Goal: Contribute content: Add original content to the website for others to see

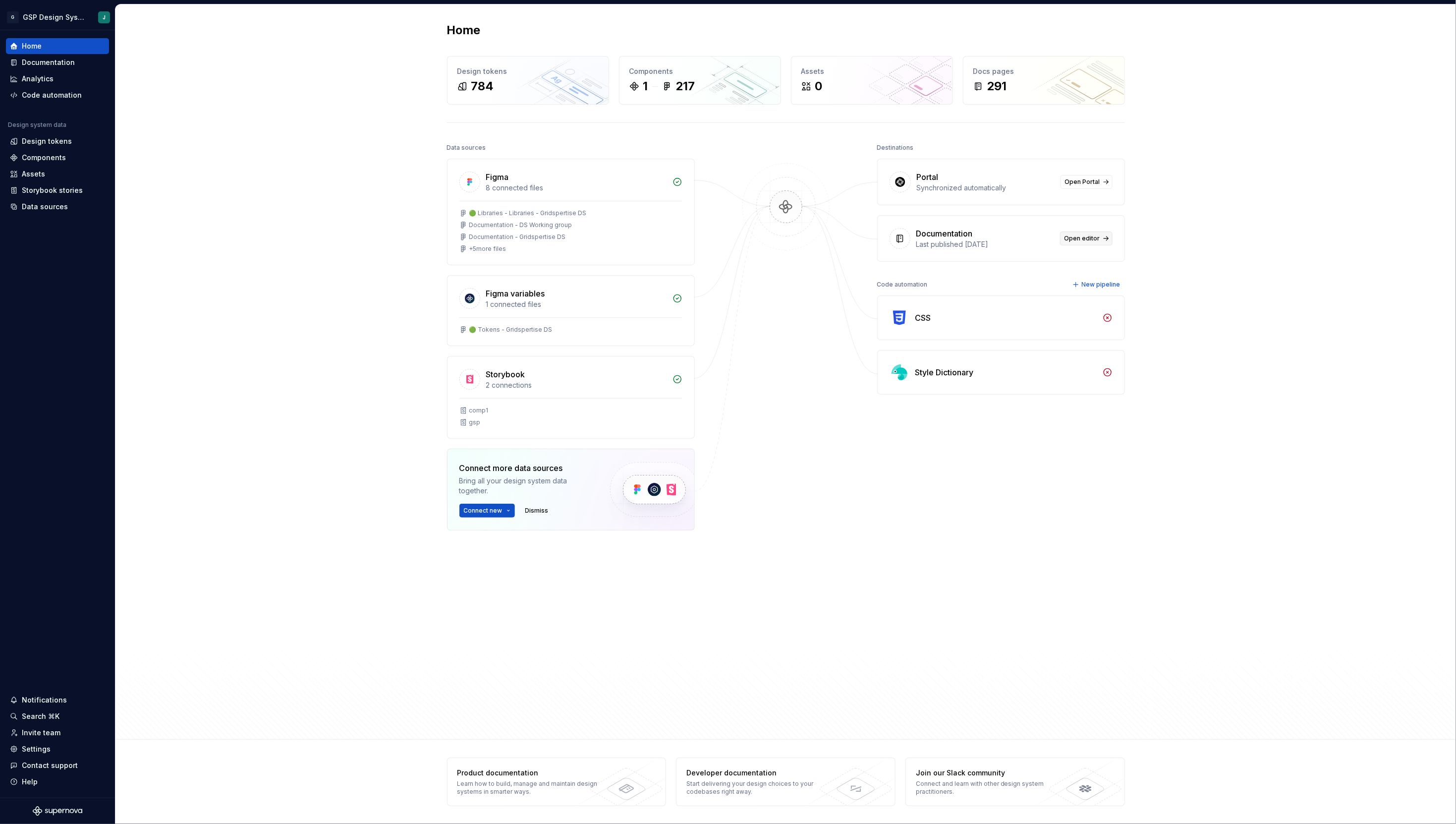
click at [1088, 241] on span "Open editor" at bounding box center [1083, 238] width 36 height 8
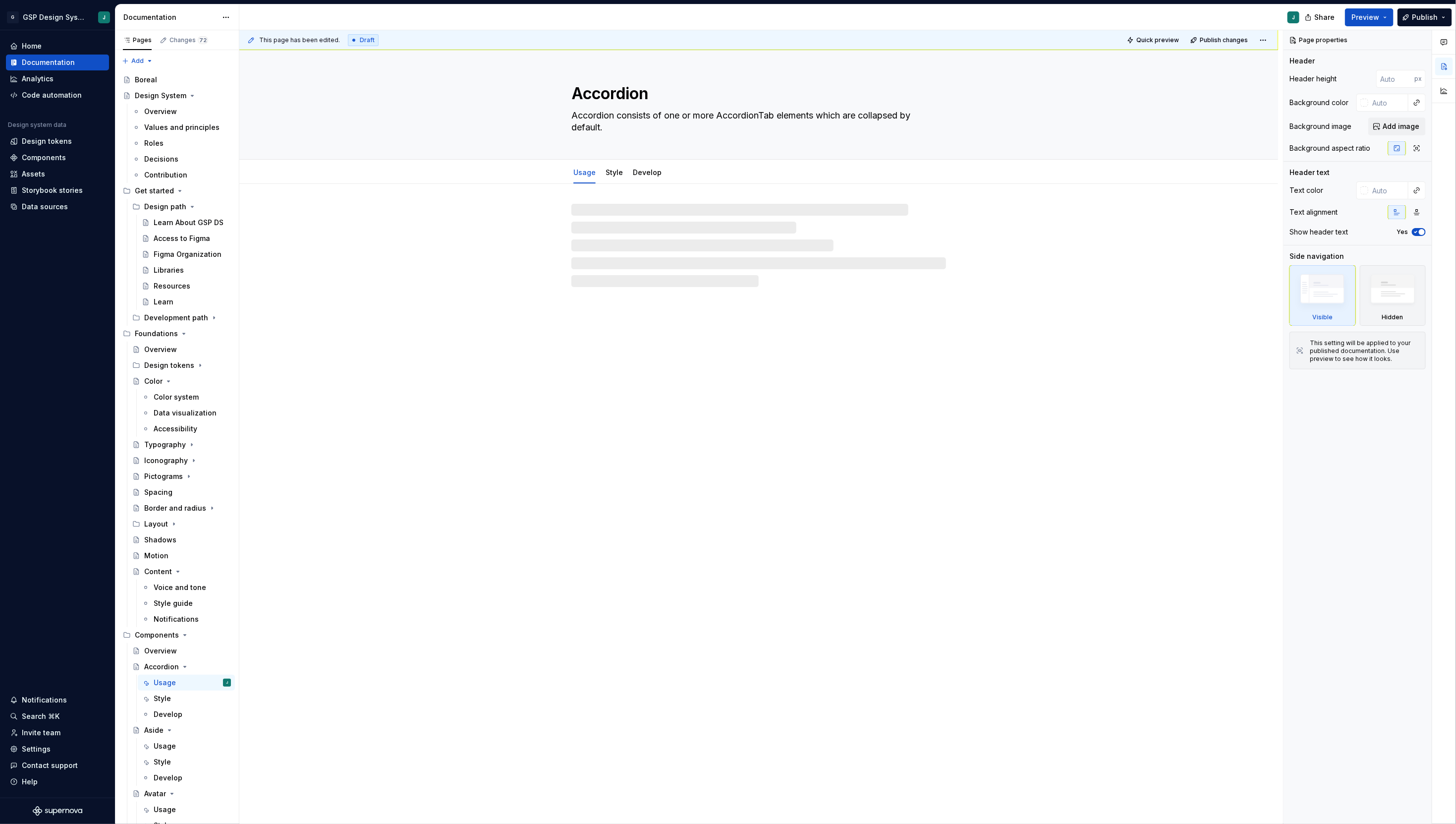
type textarea "*"
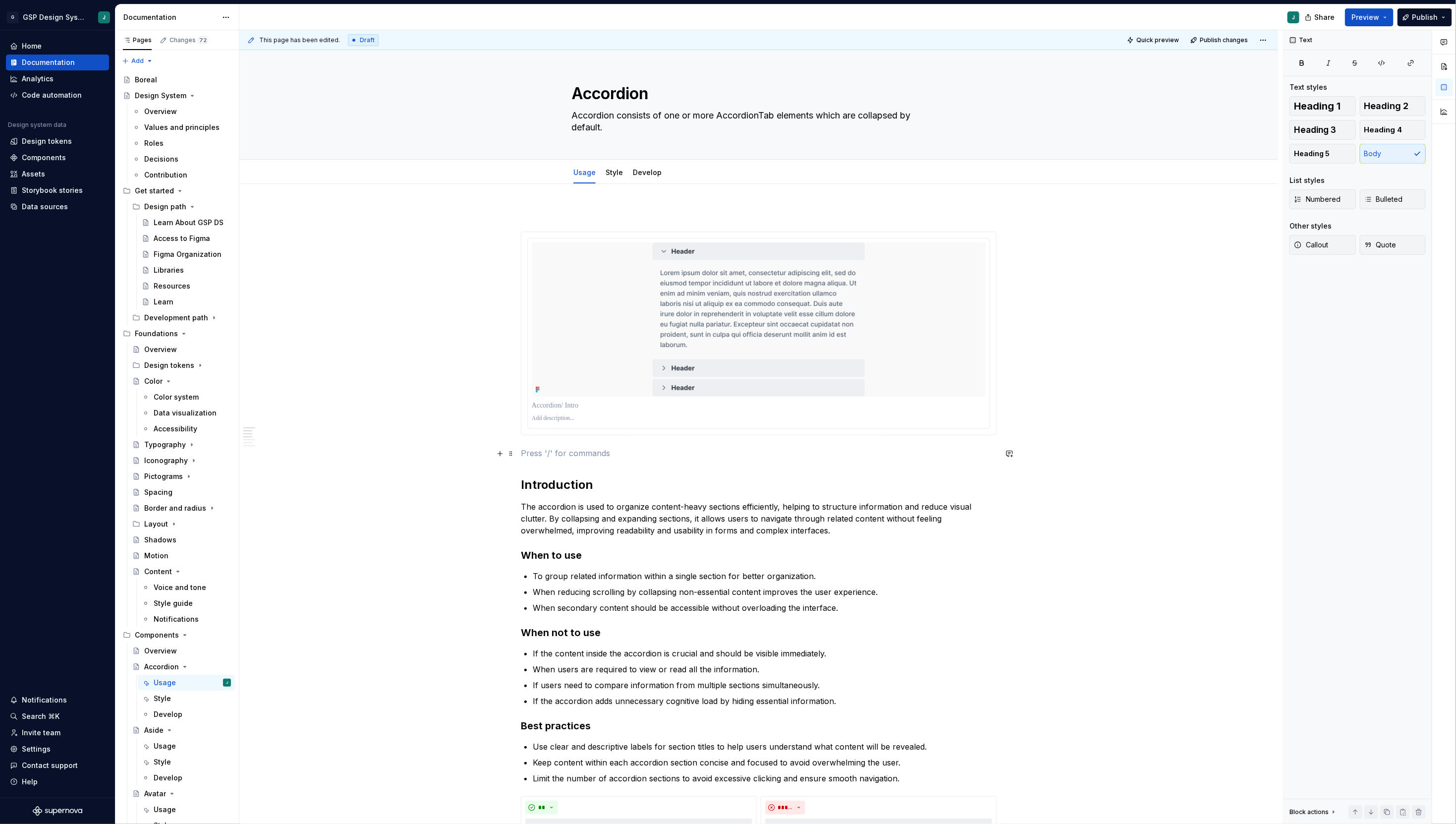
click at [537, 452] on p at bounding box center [758, 453] width 475 height 12
click at [504, 457] on button "button" at bounding box center [500, 454] width 14 height 14
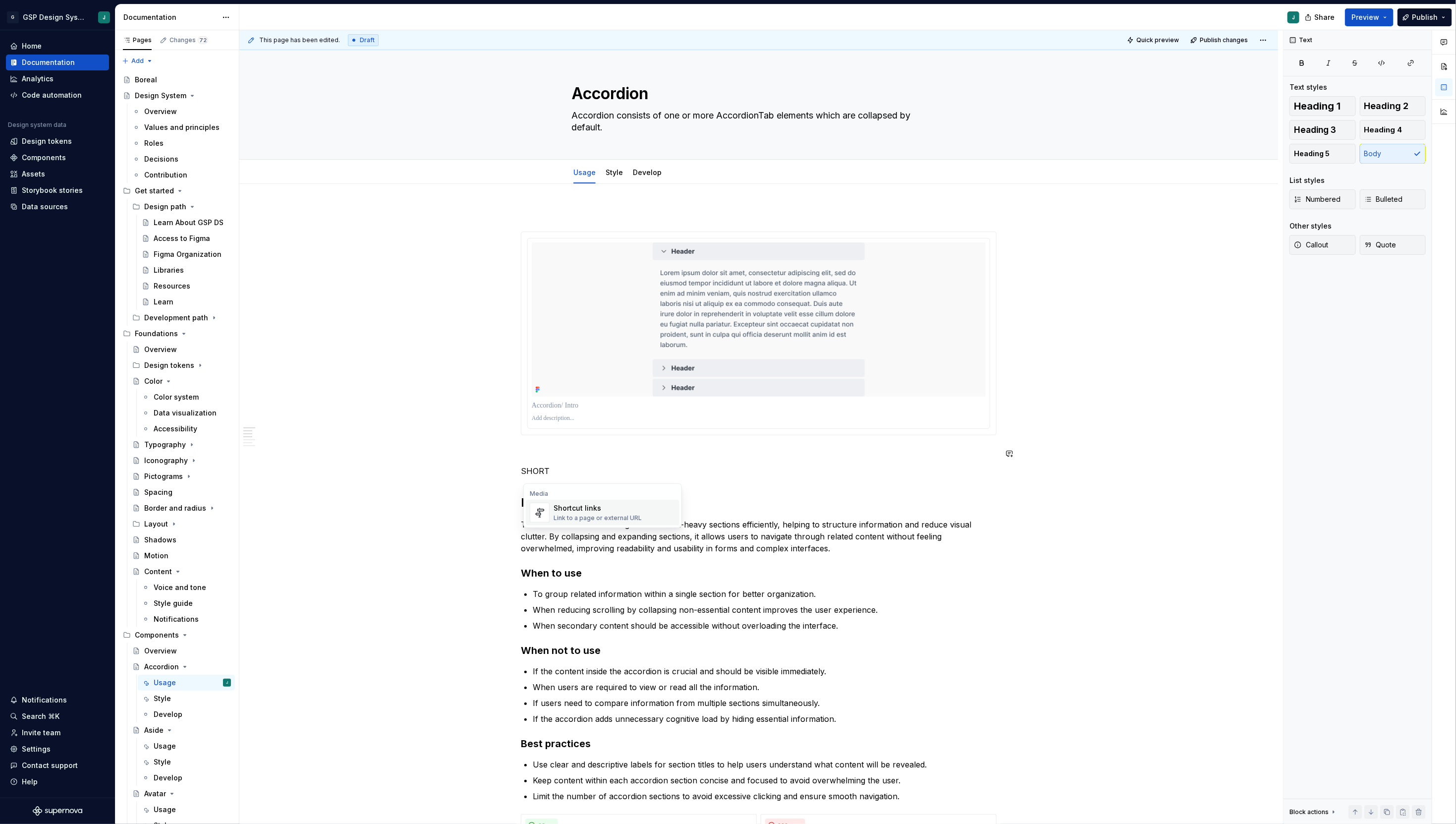
click at [1113, 263] on div "**********" at bounding box center [761, 427] width 1044 height 794
click at [537, 472] on p "SHORT" at bounding box center [758, 471] width 475 height 12
click at [579, 507] on div "Shortcut links" at bounding box center [597, 506] width 88 height 10
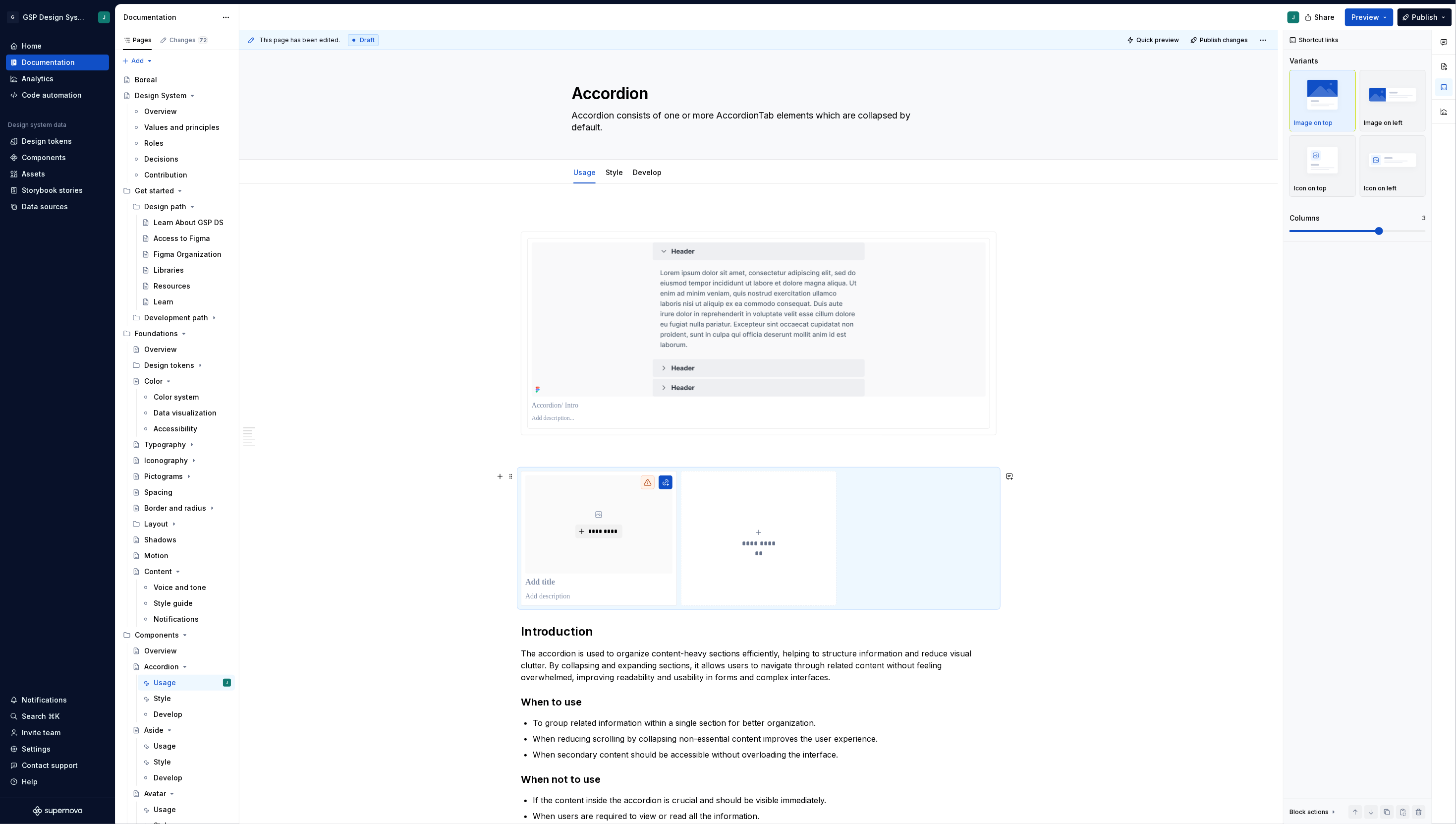
click at [913, 542] on div "**********" at bounding box center [758, 538] width 475 height 135
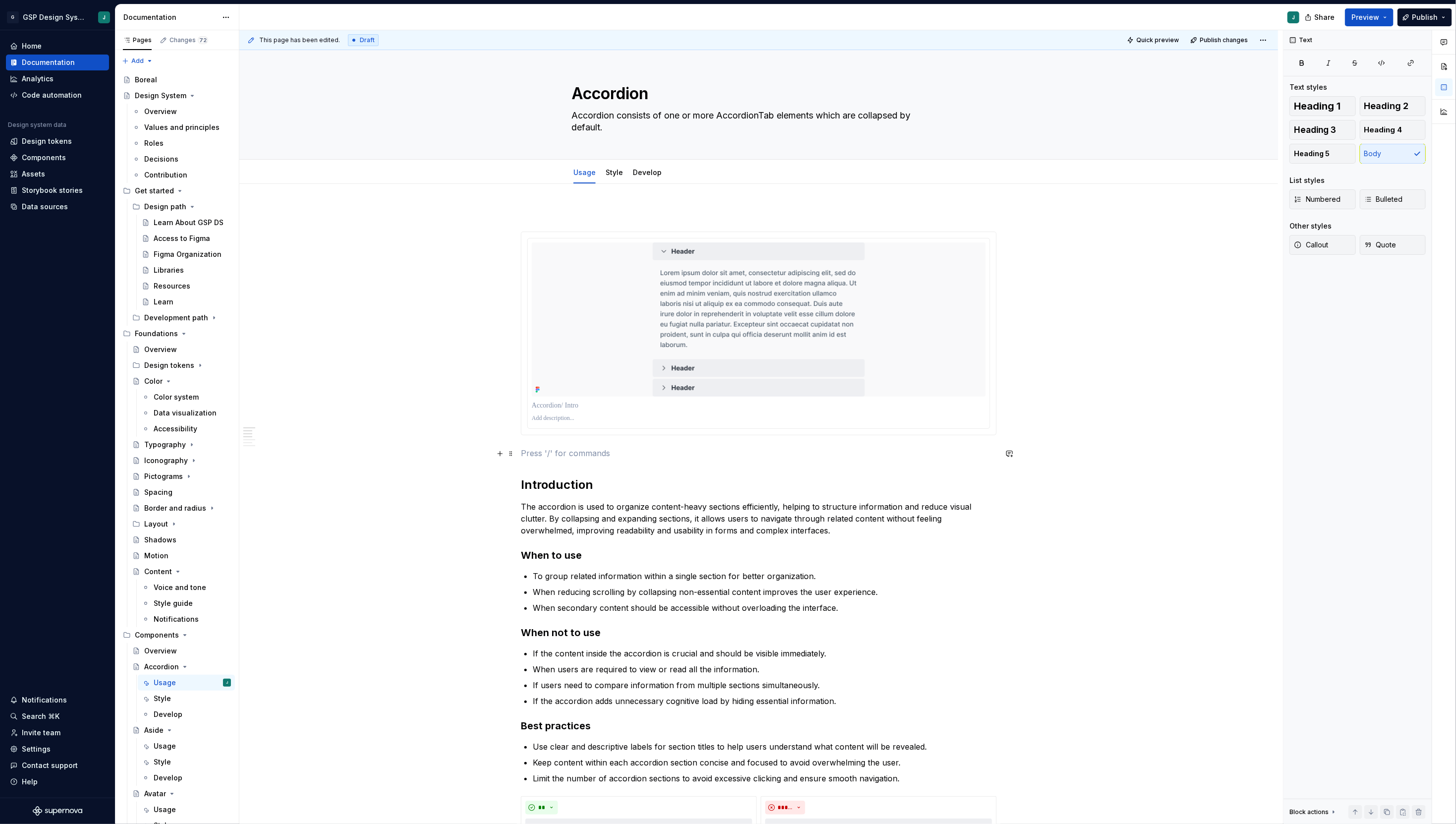
click at [533, 455] on p at bounding box center [758, 453] width 475 height 12
click at [499, 457] on button "button" at bounding box center [500, 454] width 14 height 14
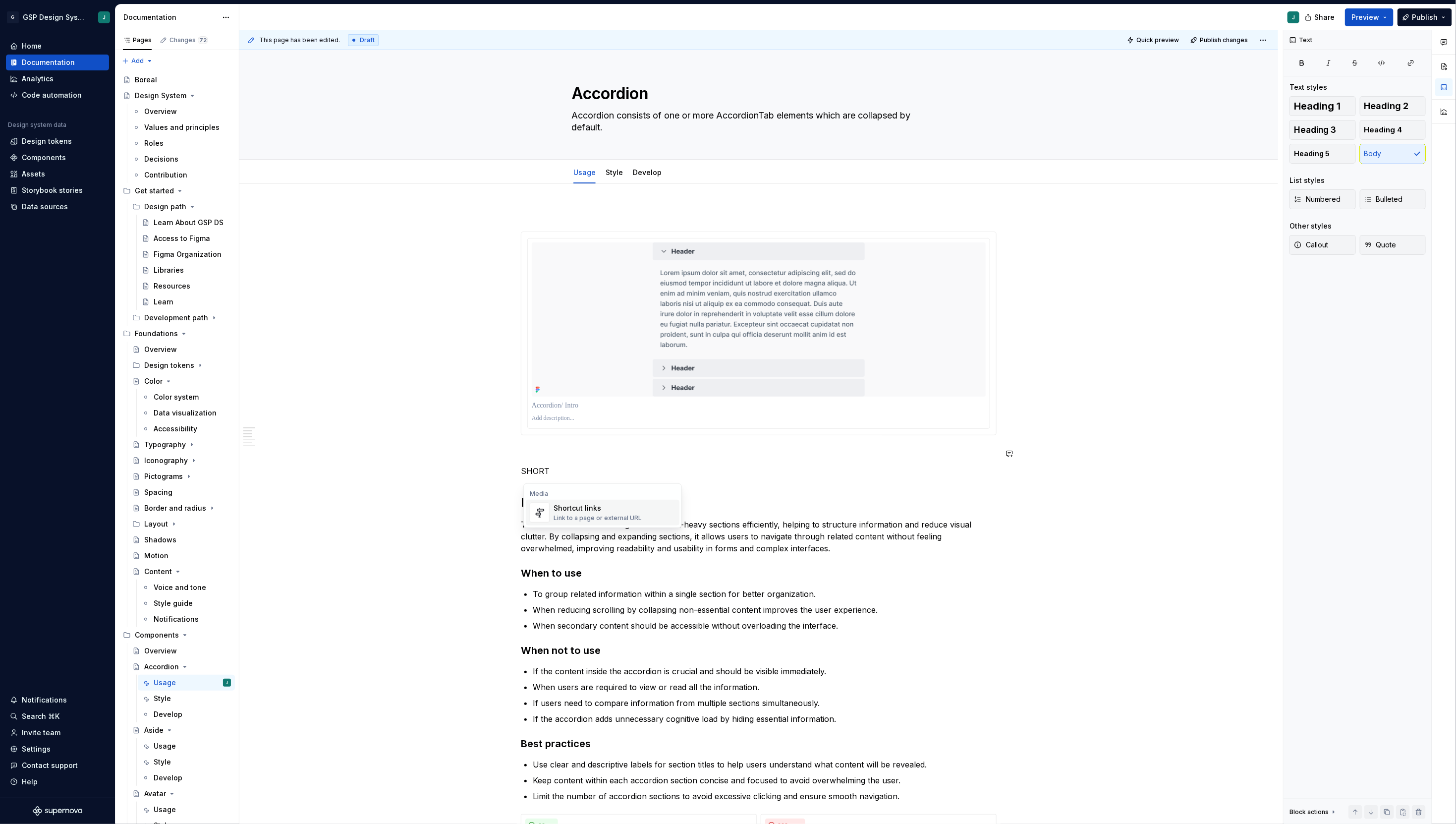
click at [610, 516] on div "Link to a page or external URL" at bounding box center [597, 518] width 88 height 8
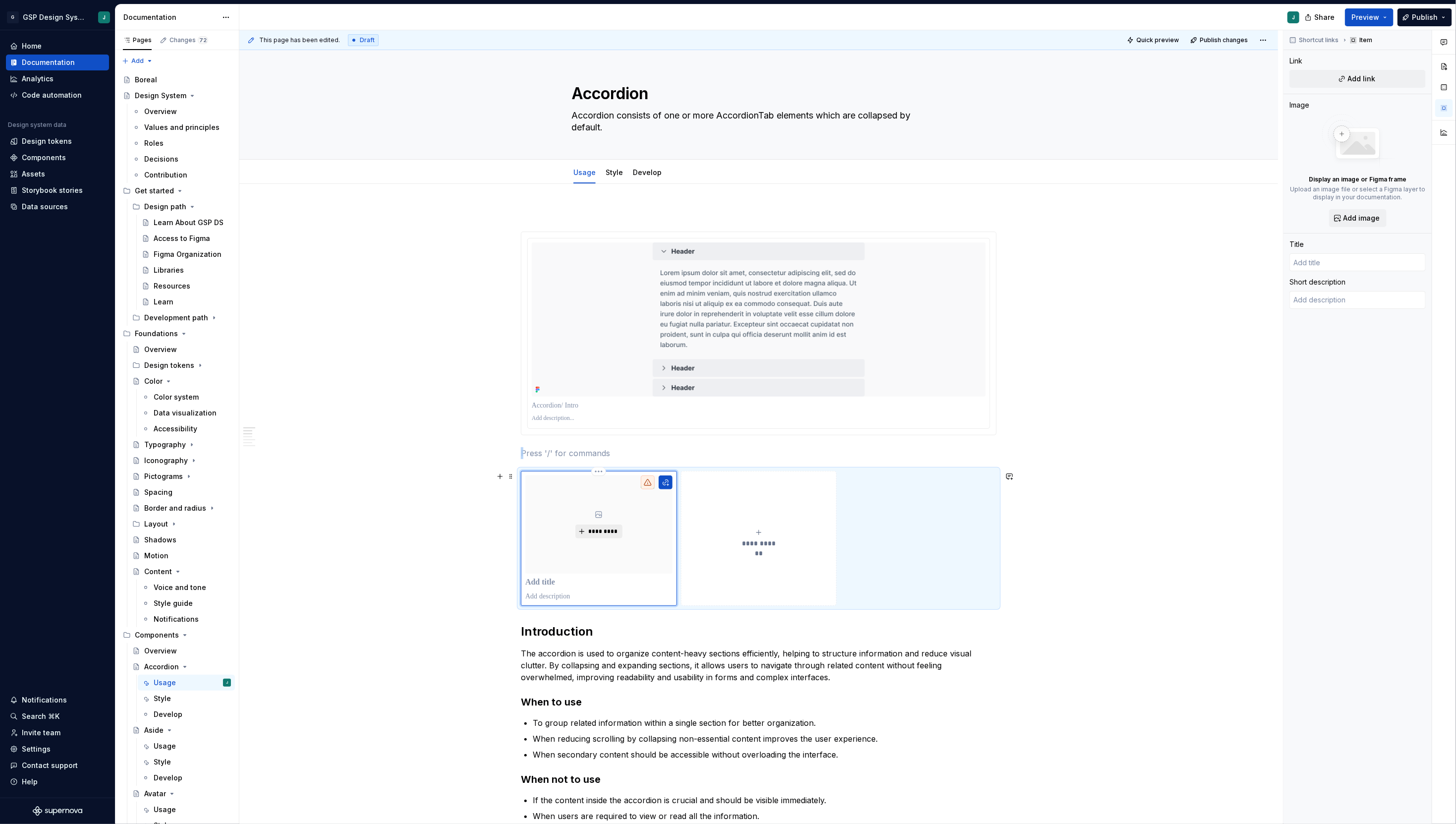
click at [608, 535] on span "*********" at bounding box center [603, 531] width 30 height 8
type textarea "*"
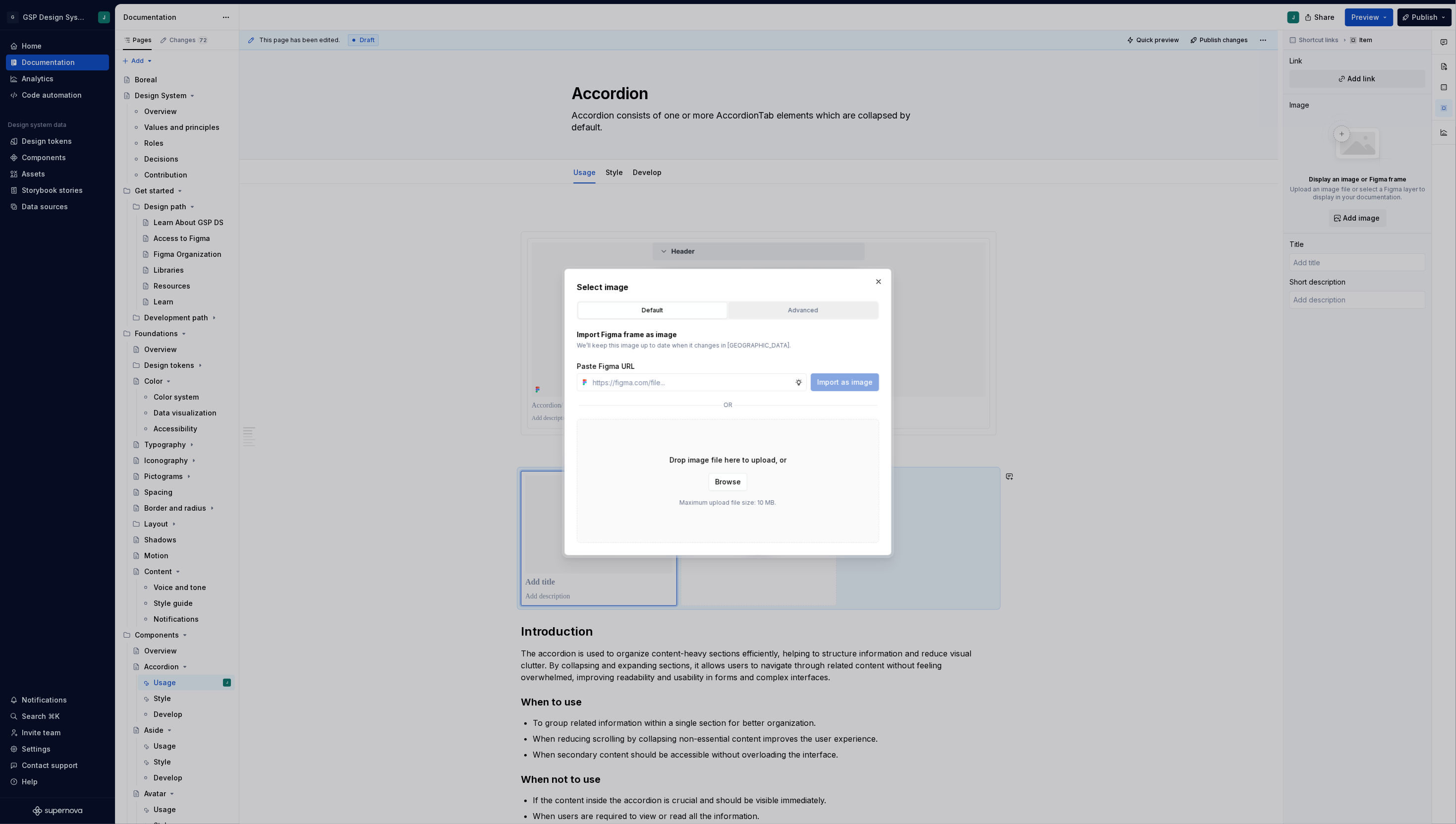
click at [797, 313] on div "Advanced" at bounding box center [803, 310] width 143 height 10
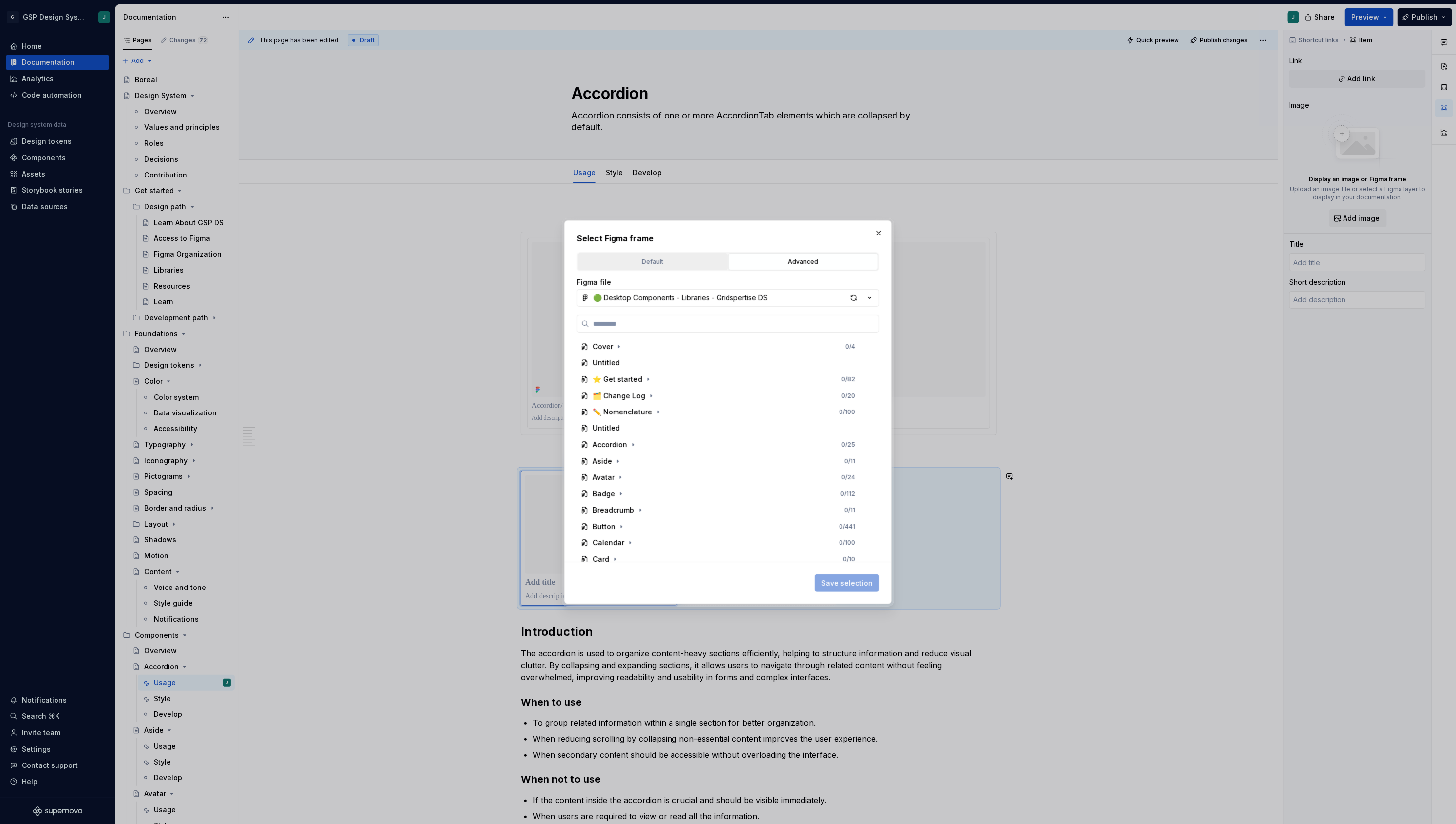
paste input "**********"
type input "**********"
click at [667, 264] on div "Default" at bounding box center [653, 262] width 143 height 10
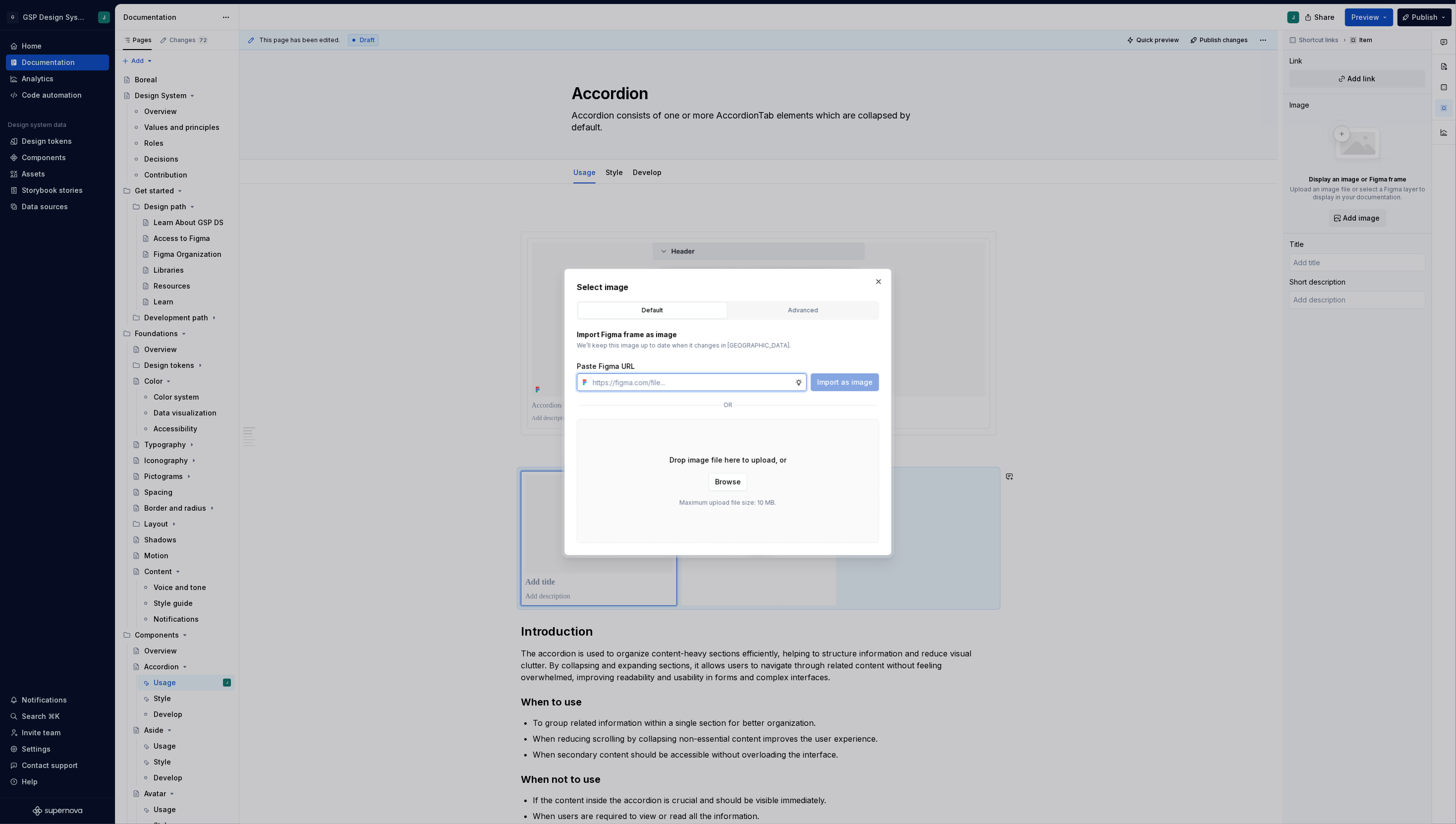
click at [642, 383] on input "text" at bounding box center [691, 382] width 206 height 18
paste input "[URL][DOMAIN_NAME]"
type input "[URL][DOMAIN_NAME]"
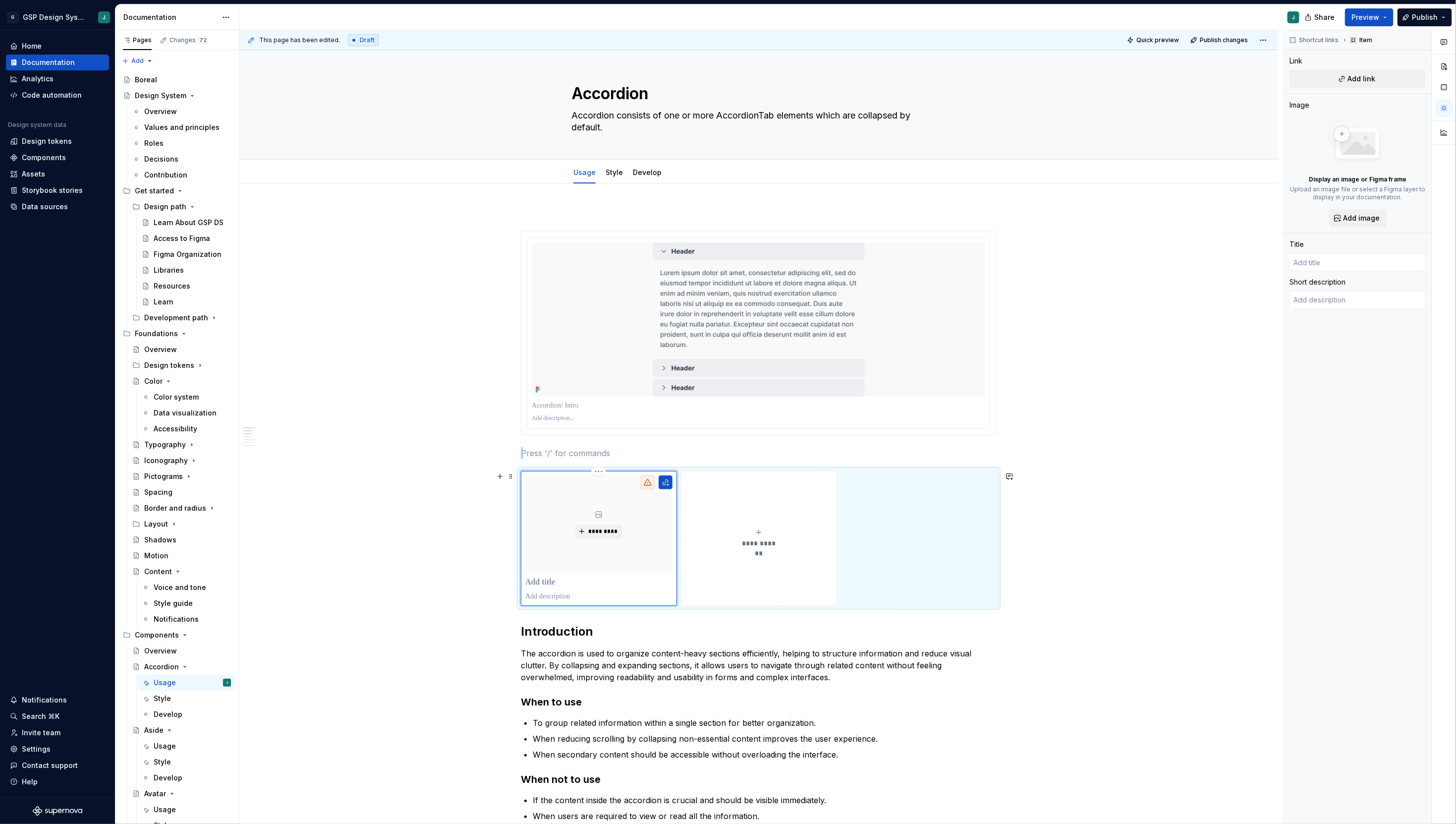
click at [587, 590] on div "*********" at bounding box center [599, 538] width 147 height 126
click at [667, 484] on button "button" at bounding box center [666, 482] width 14 height 14
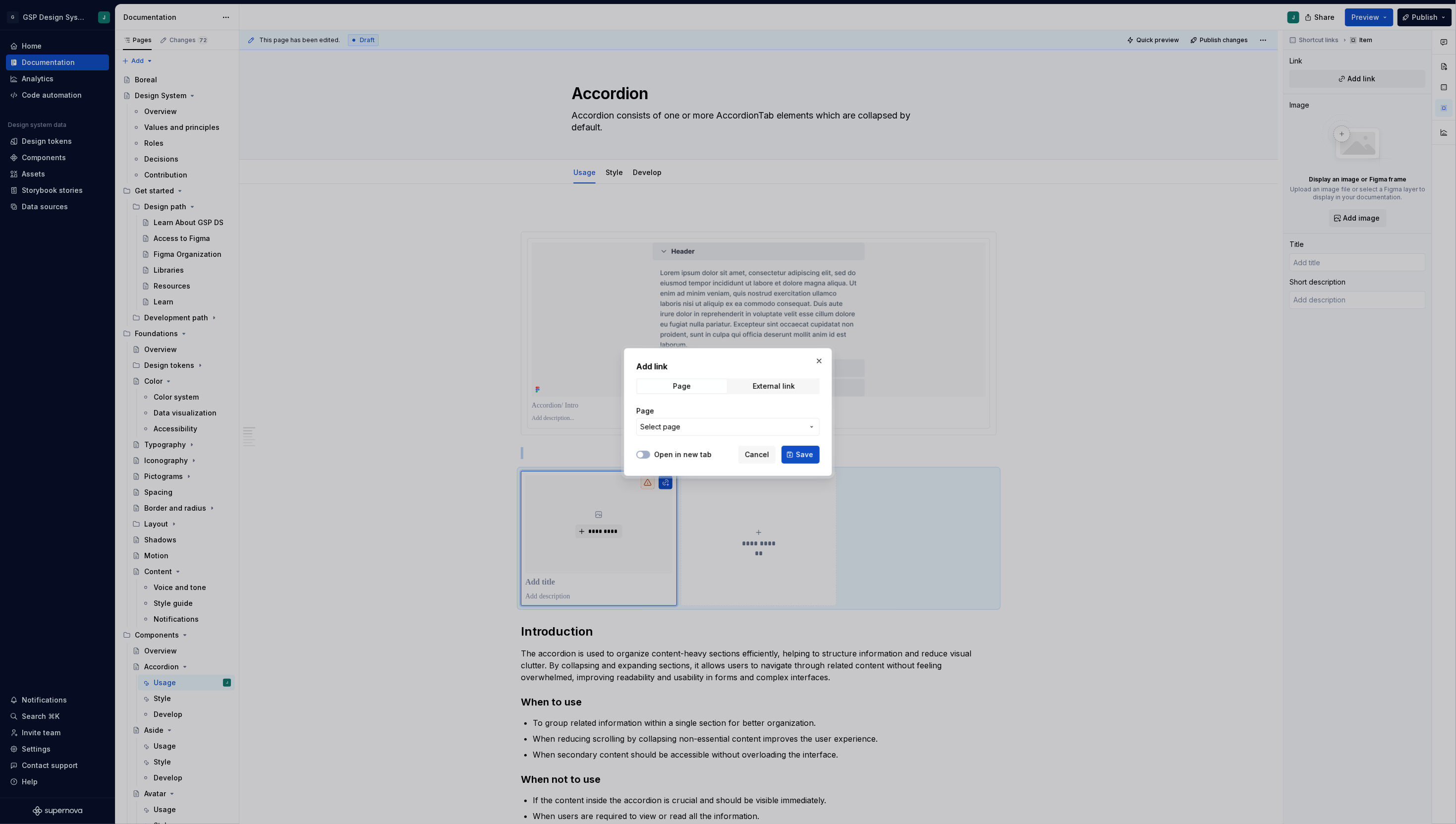
type textarea "*"
click at [702, 425] on span "Select page" at bounding box center [722, 427] width 164 height 10
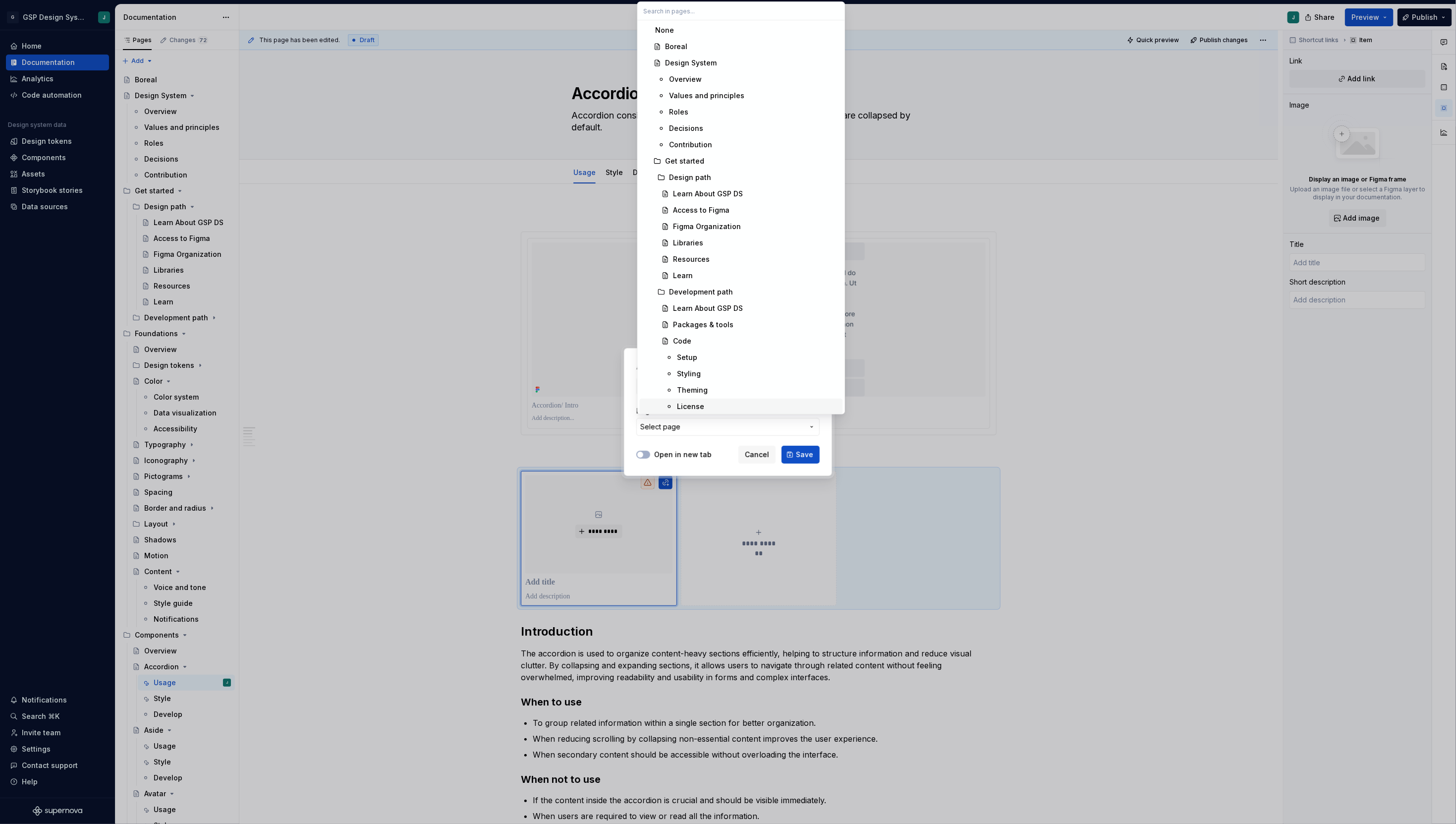
click at [698, 434] on div "Add link Page External link Page Select page Open in new tab Cancel Save" at bounding box center [728, 412] width 1456 height 824
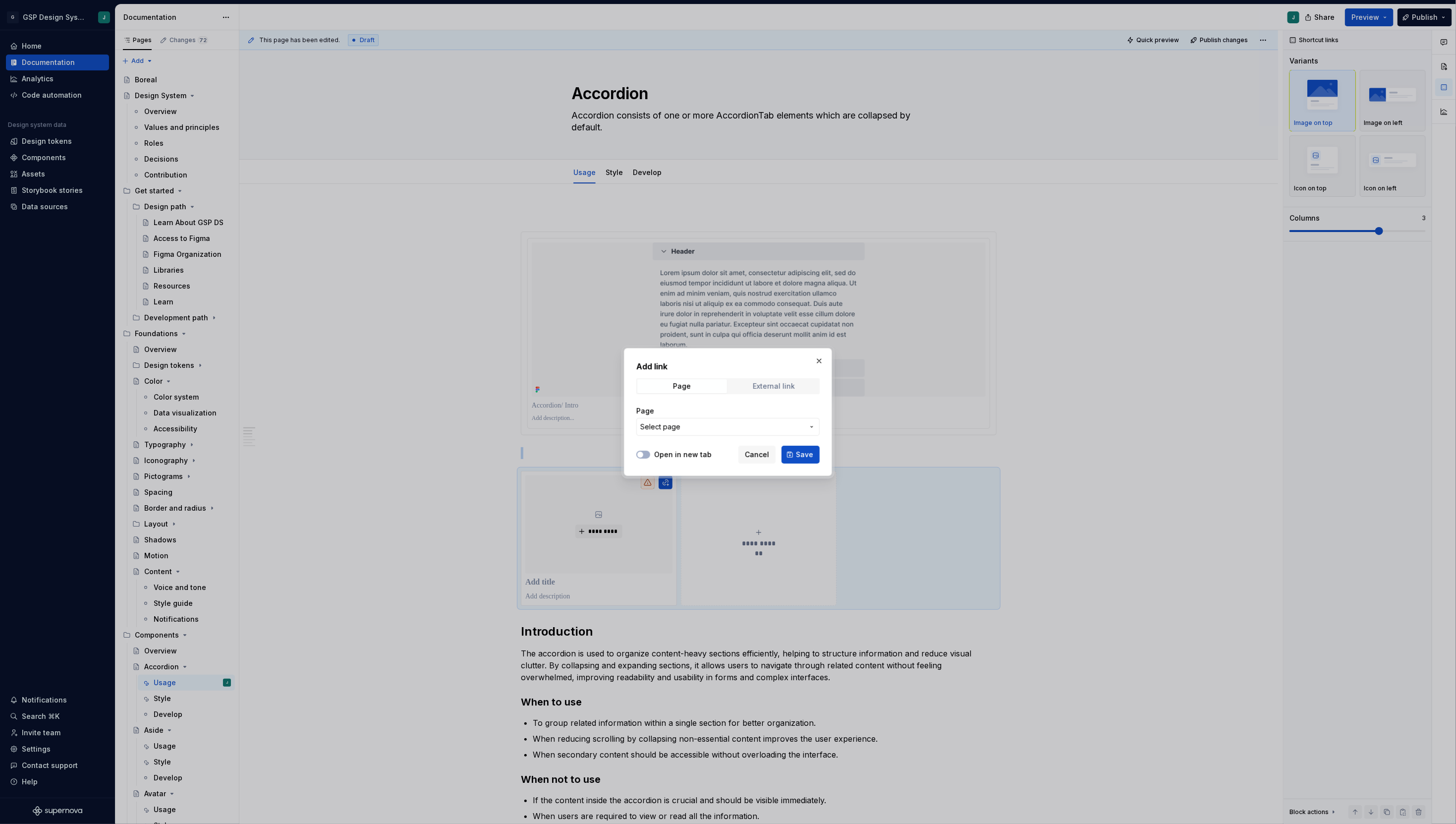
click at [778, 383] on div "External link" at bounding box center [774, 386] width 42 height 8
click at [670, 427] on input "URL" at bounding box center [728, 426] width 183 height 18
paste input "[URL][DOMAIN_NAME]"
type input "[URL][DOMAIN_NAME]"
click at [805, 457] on span "Save" at bounding box center [805, 455] width 17 height 10
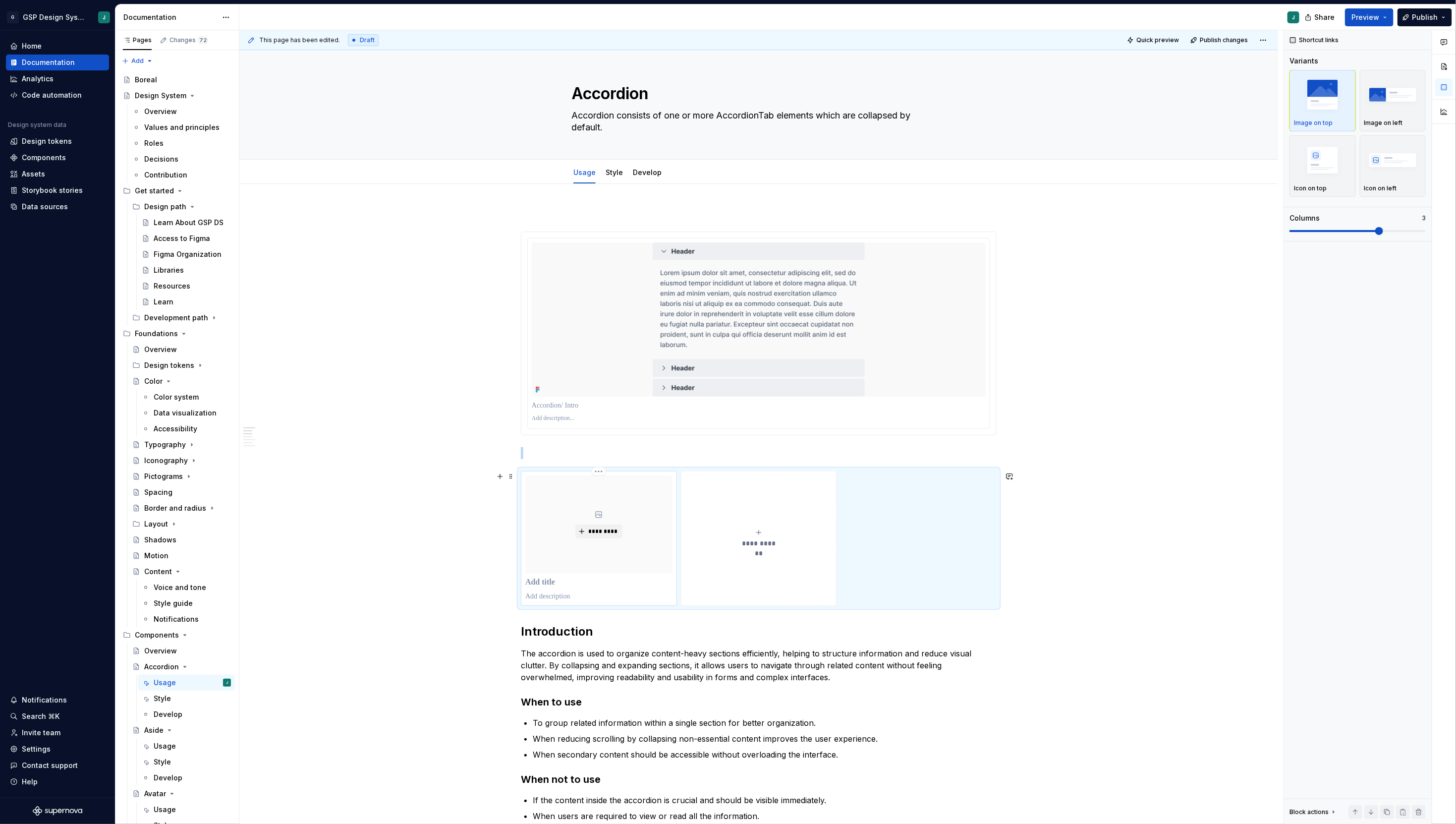
click at [546, 586] on p at bounding box center [599, 583] width 147 height 10
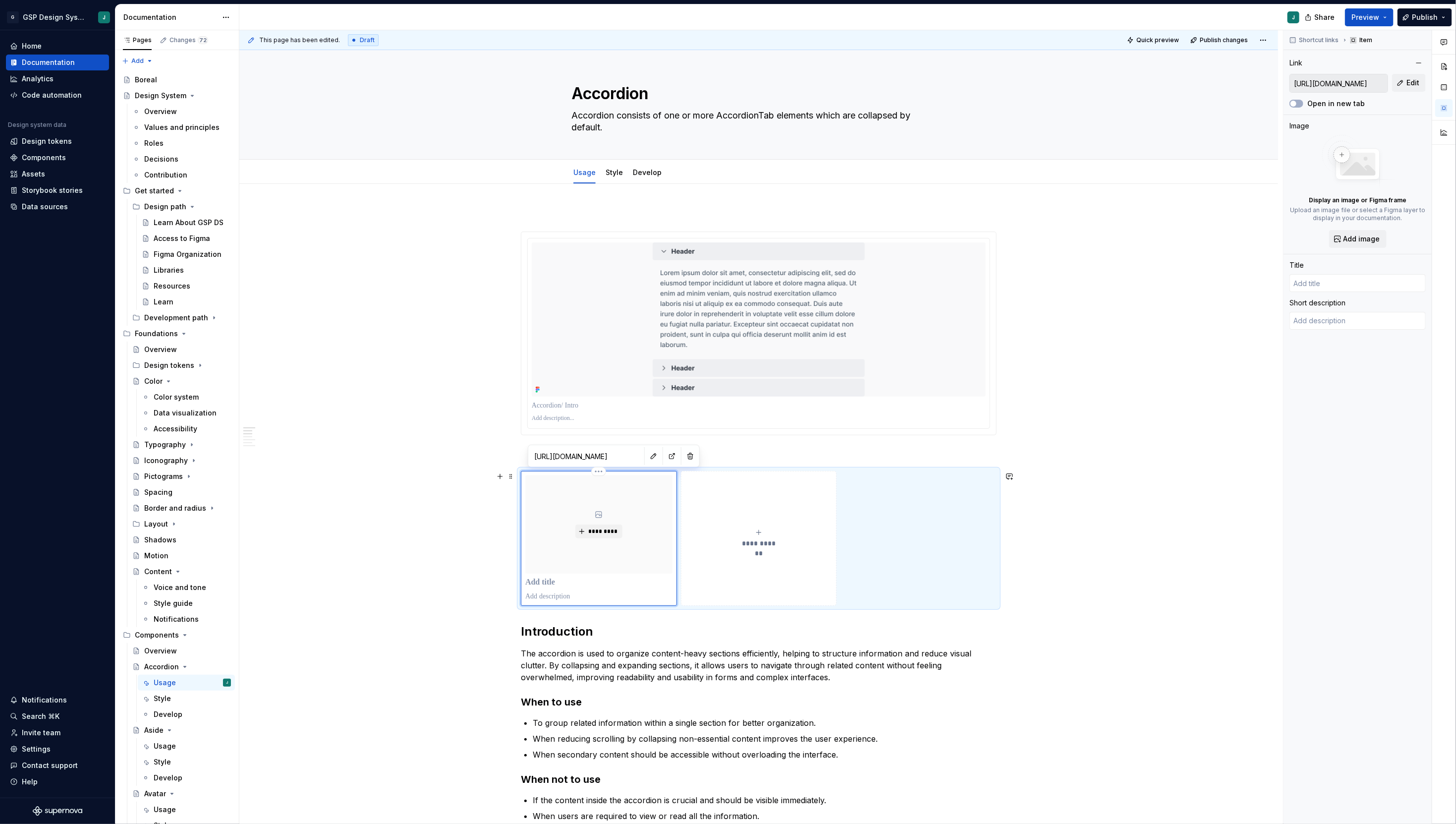
type textarea "*"
type input "P"
type textarea "*"
type input "Po"
type textarea "*"
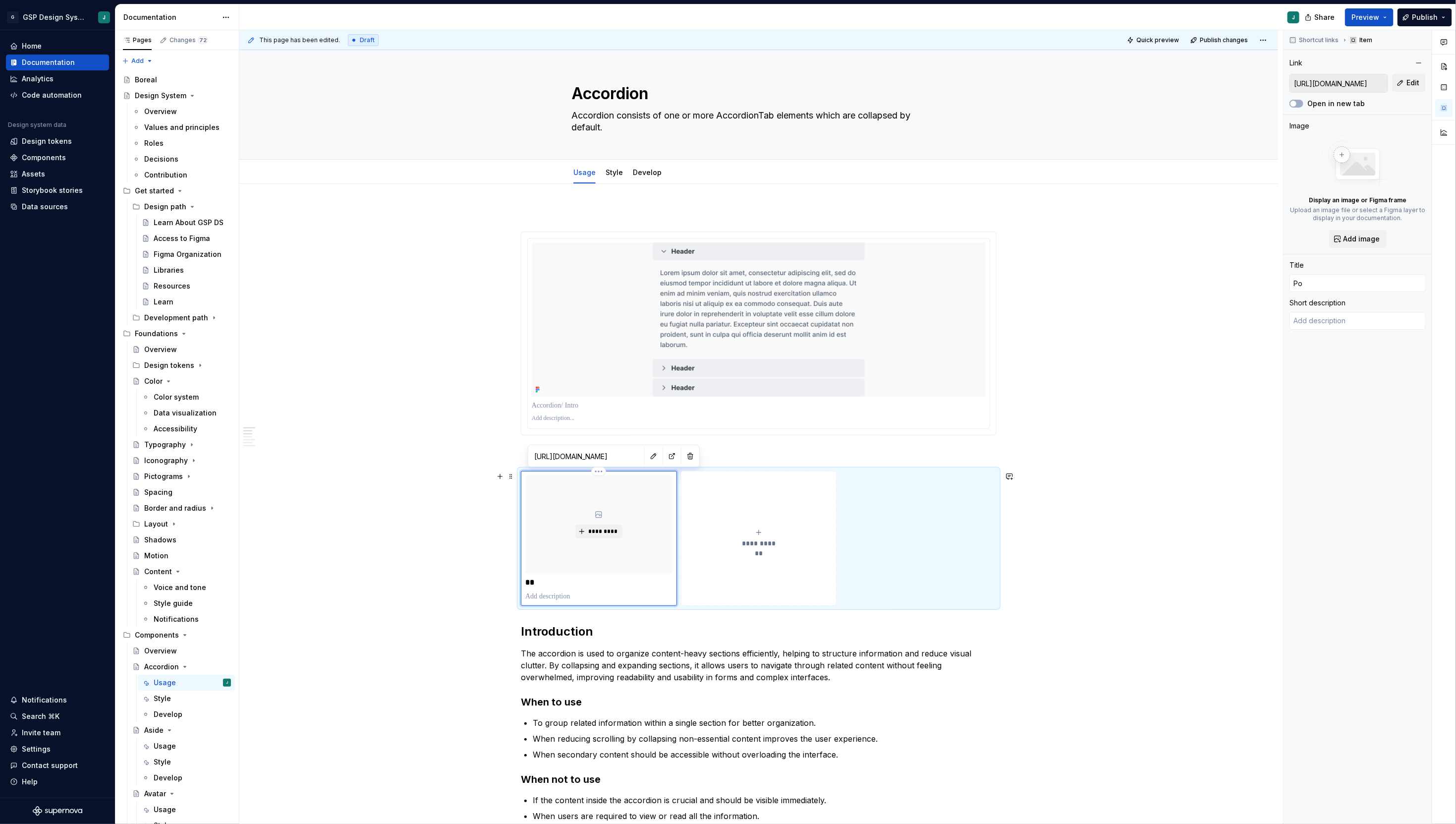
type input "Por"
type textarea "*"
type input "Port"
type textarea "*"
type input "Porta"
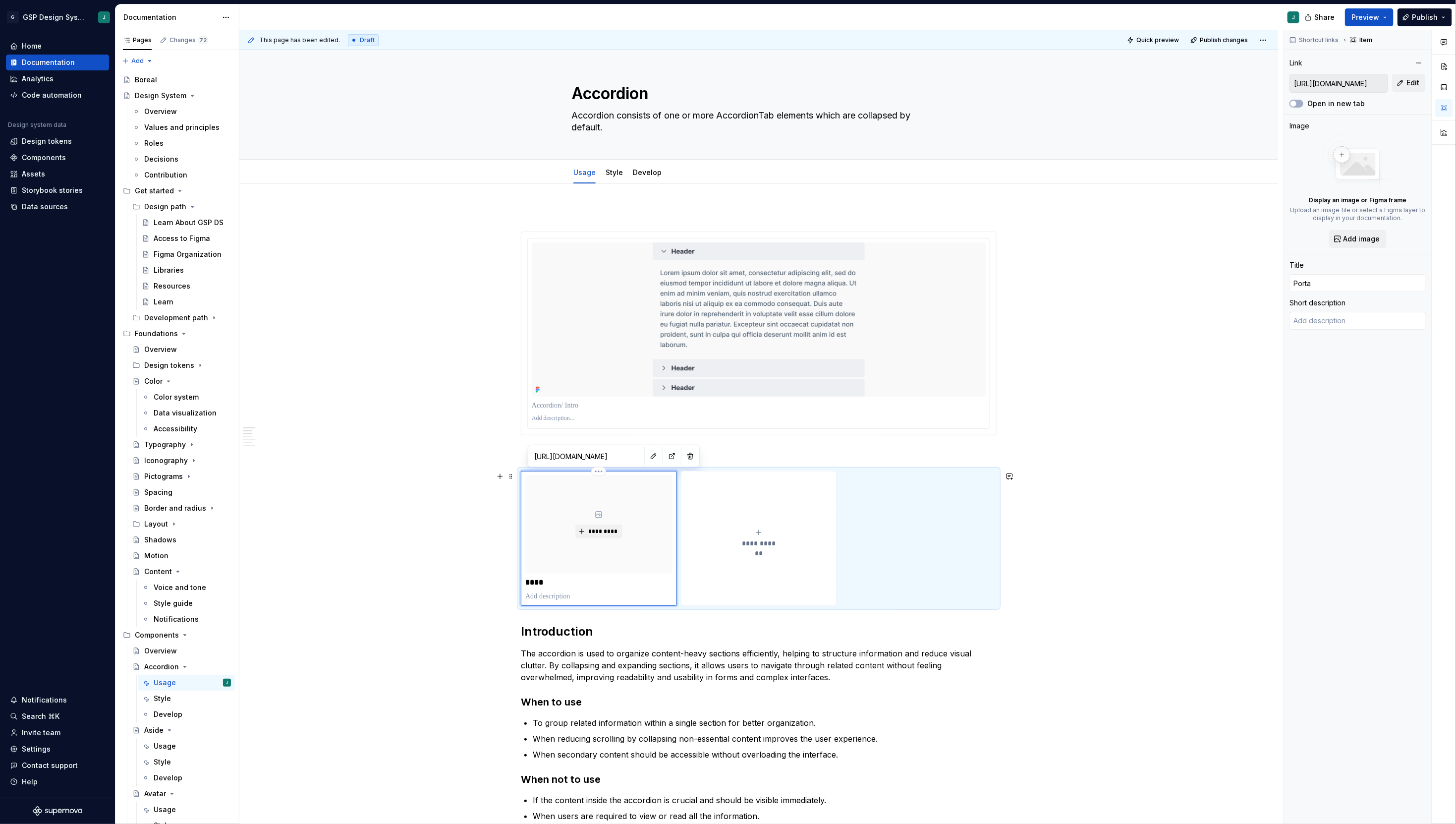
type textarea "*"
type input "Portal"
click at [643, 560] on div "*********" at bounding box center [599, 525] width 147 height 98
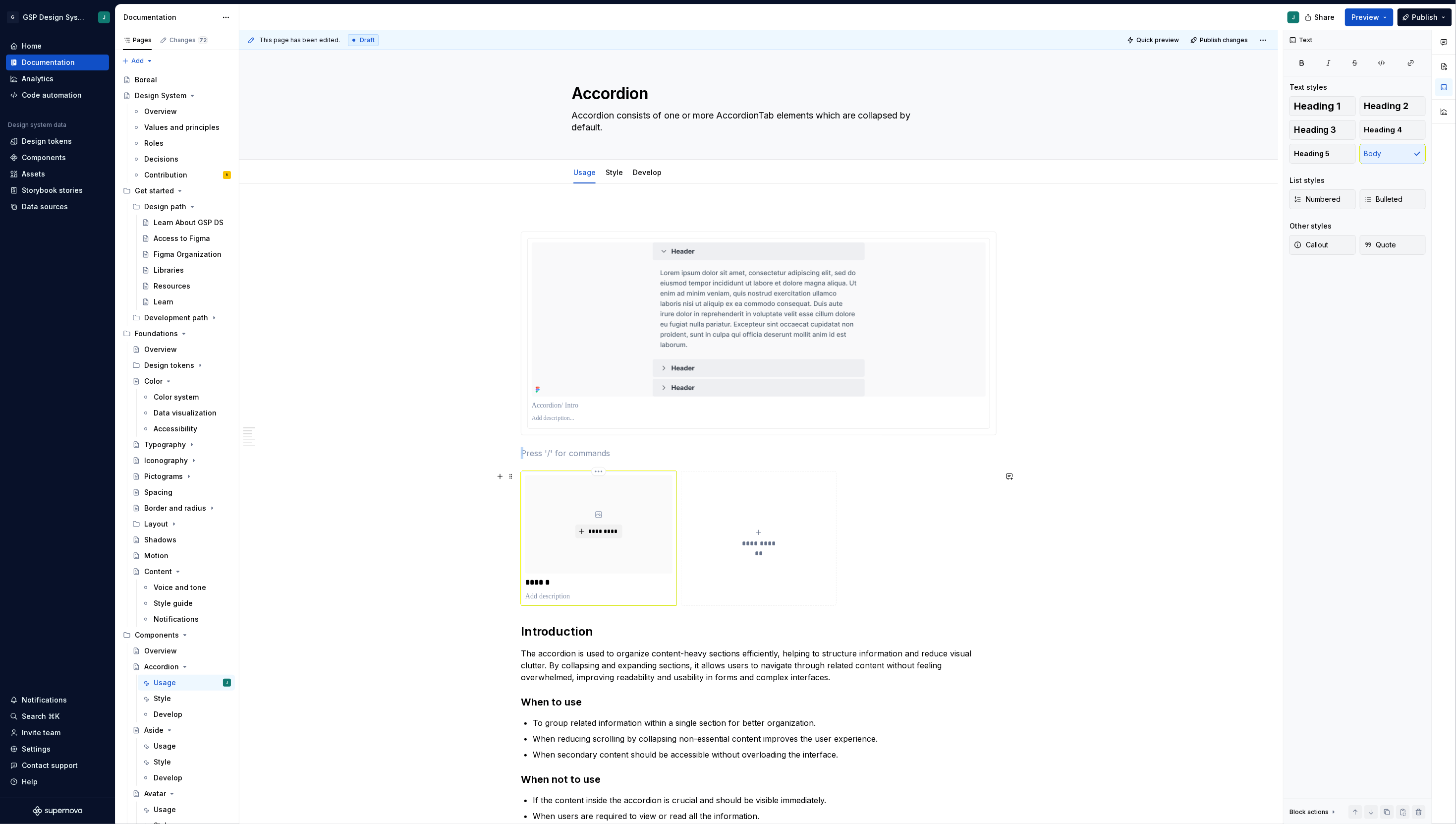
click at [651, 494] on div "*********" at bounding box center [599, 525] width 147 height 98
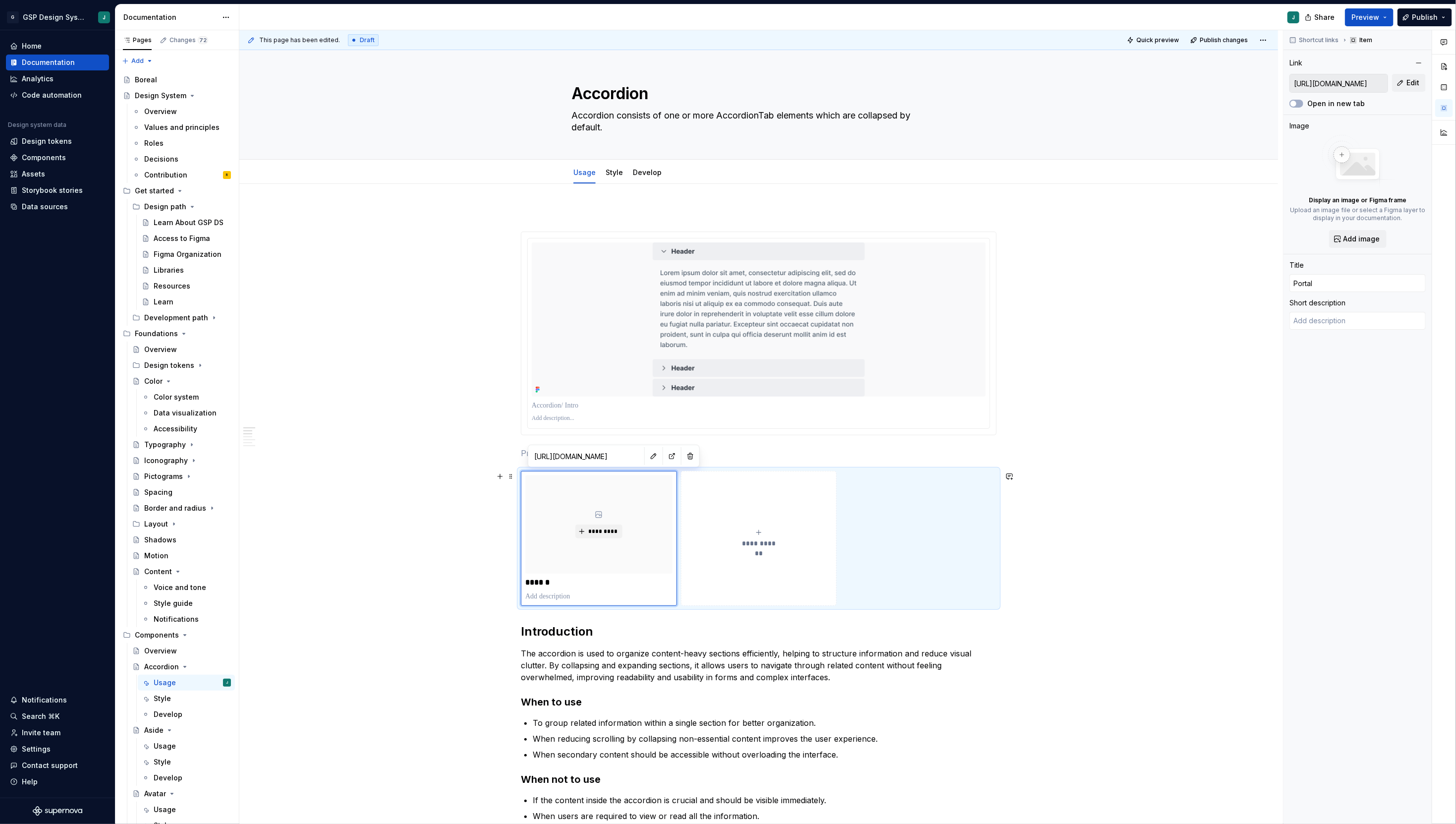
click at [916, 519] on div "**********" at bounding box center [758, 538] width 475 height 135
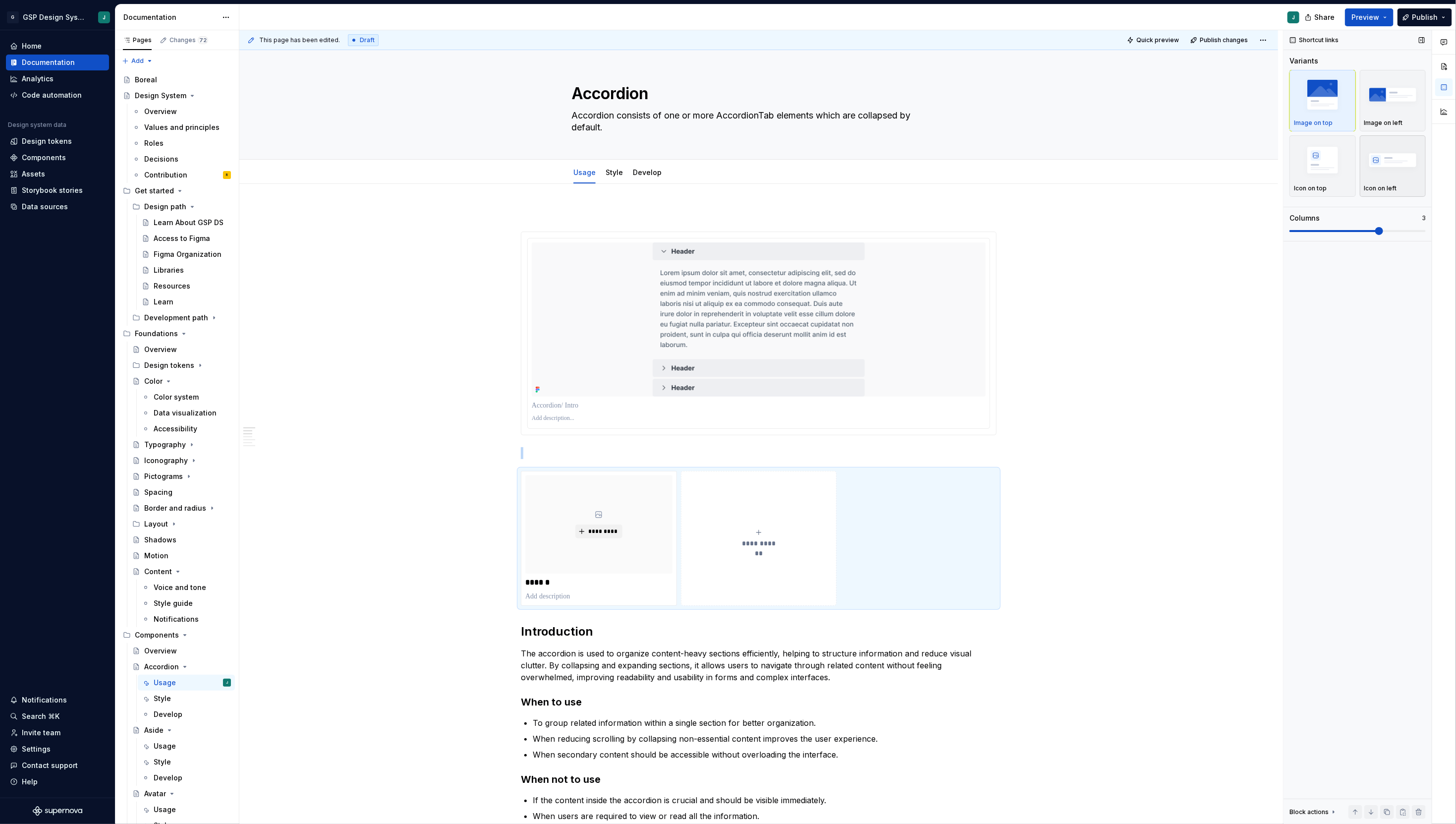
click at [1398, 146] on img "button" at bounding box center [1393, 159] width 57 height 36
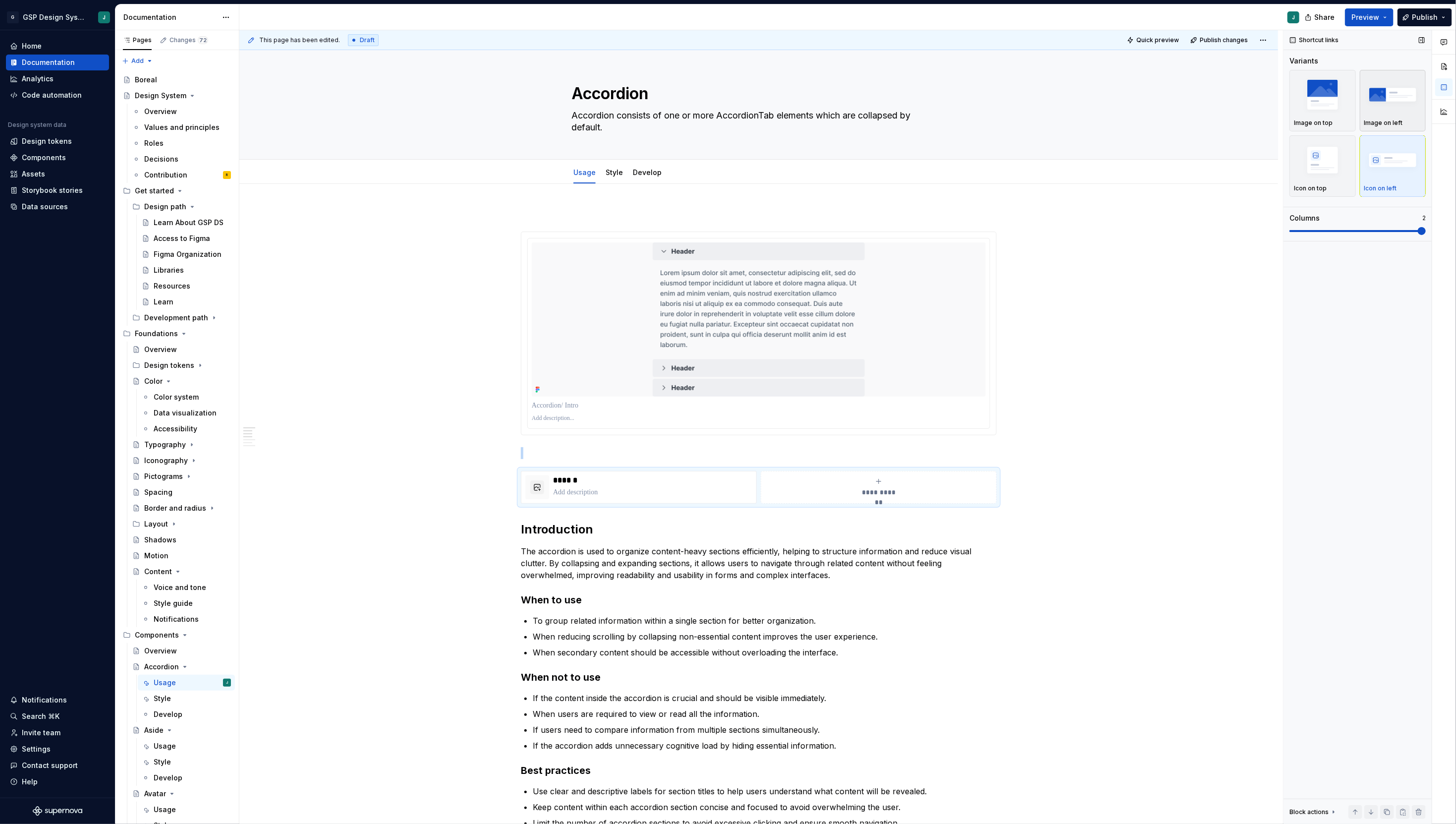
click at [1398, 105] on img "button" at bounding box center [1393, 94] width 57 height 36
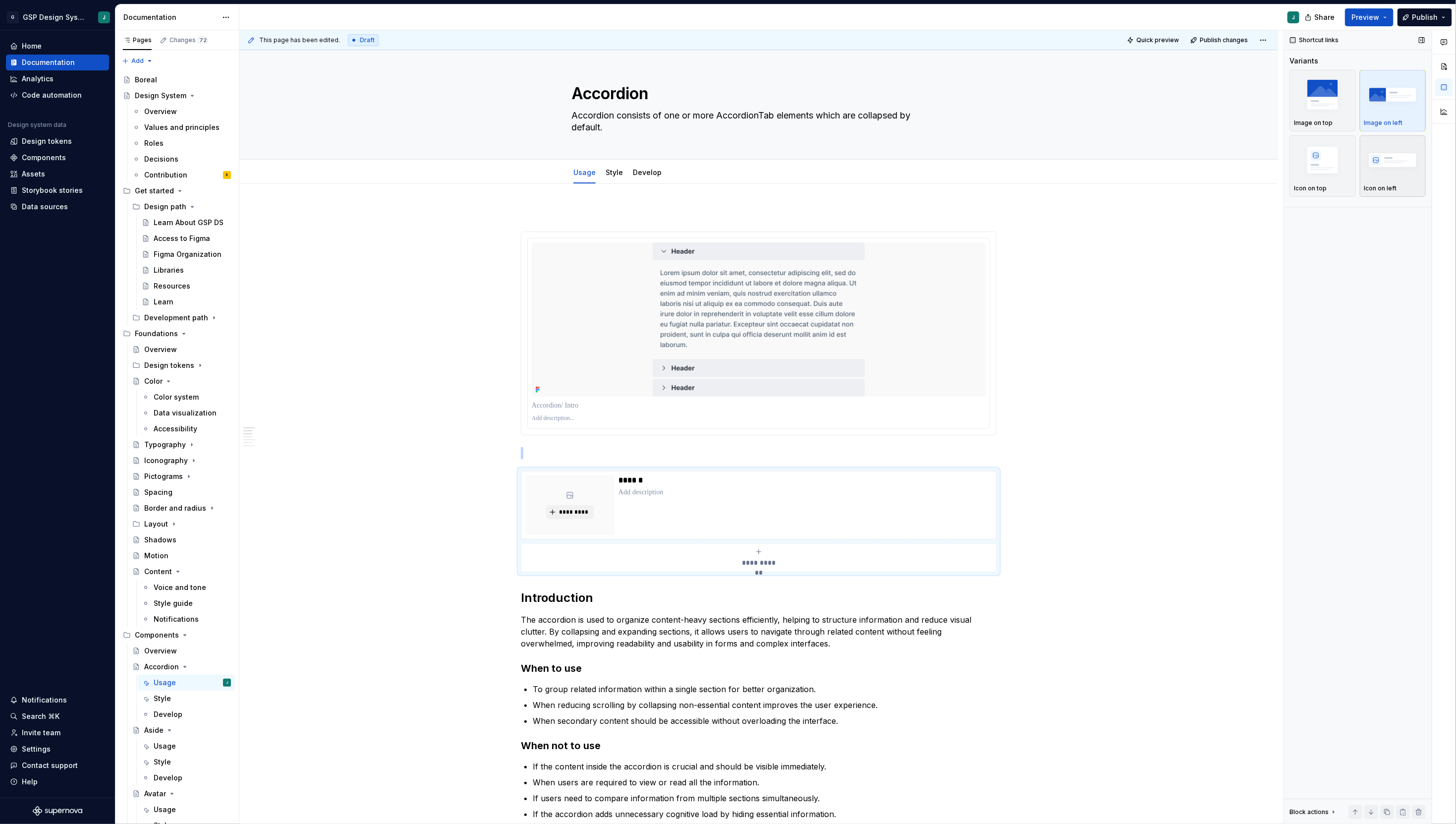
click at [1402, 166] on img "button" at bounding box center [1393, 159] width 57 height 36
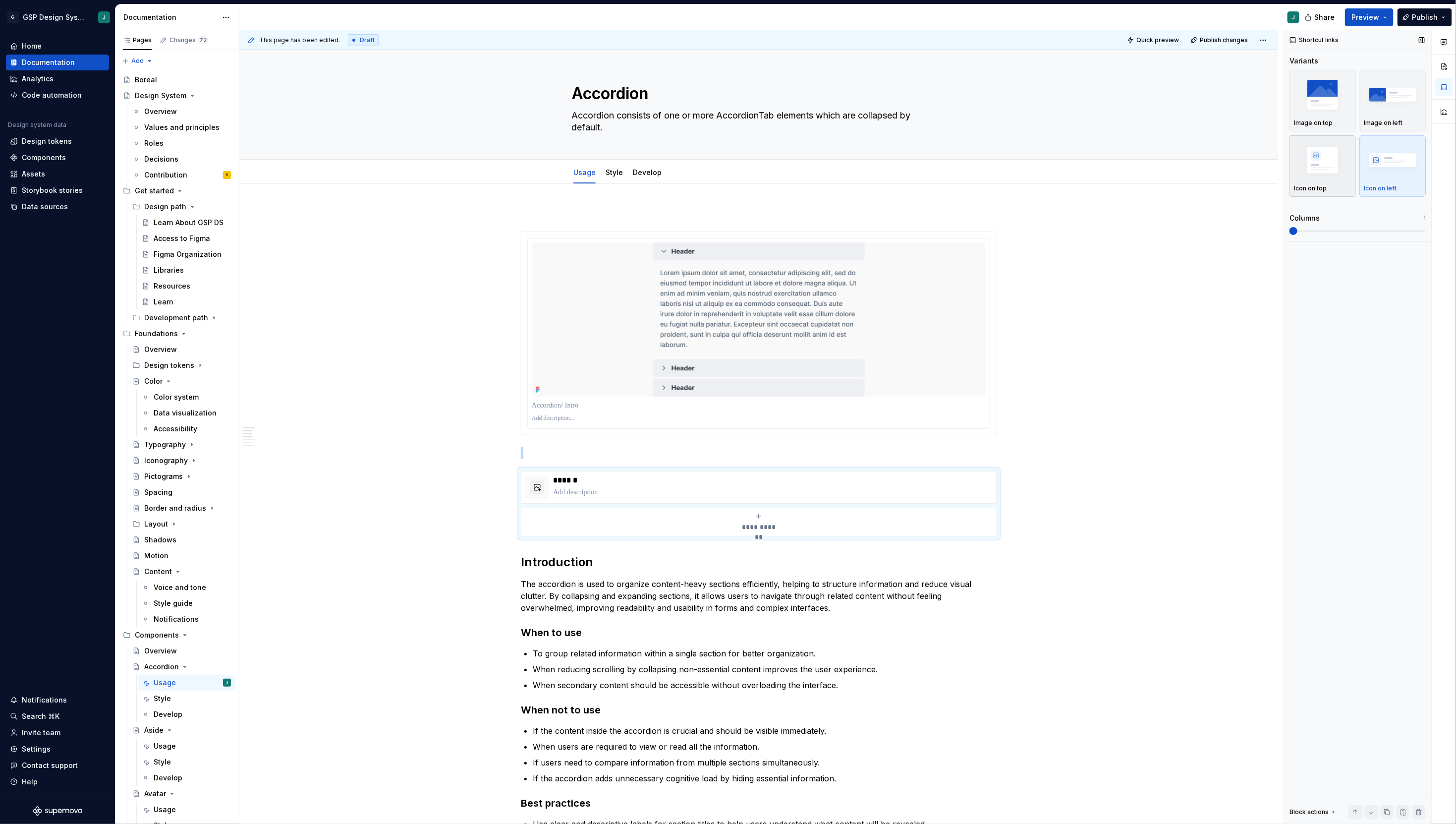
click at [1343, 167] on img "button" at bounding box center [1323, 159] width 57 height 36
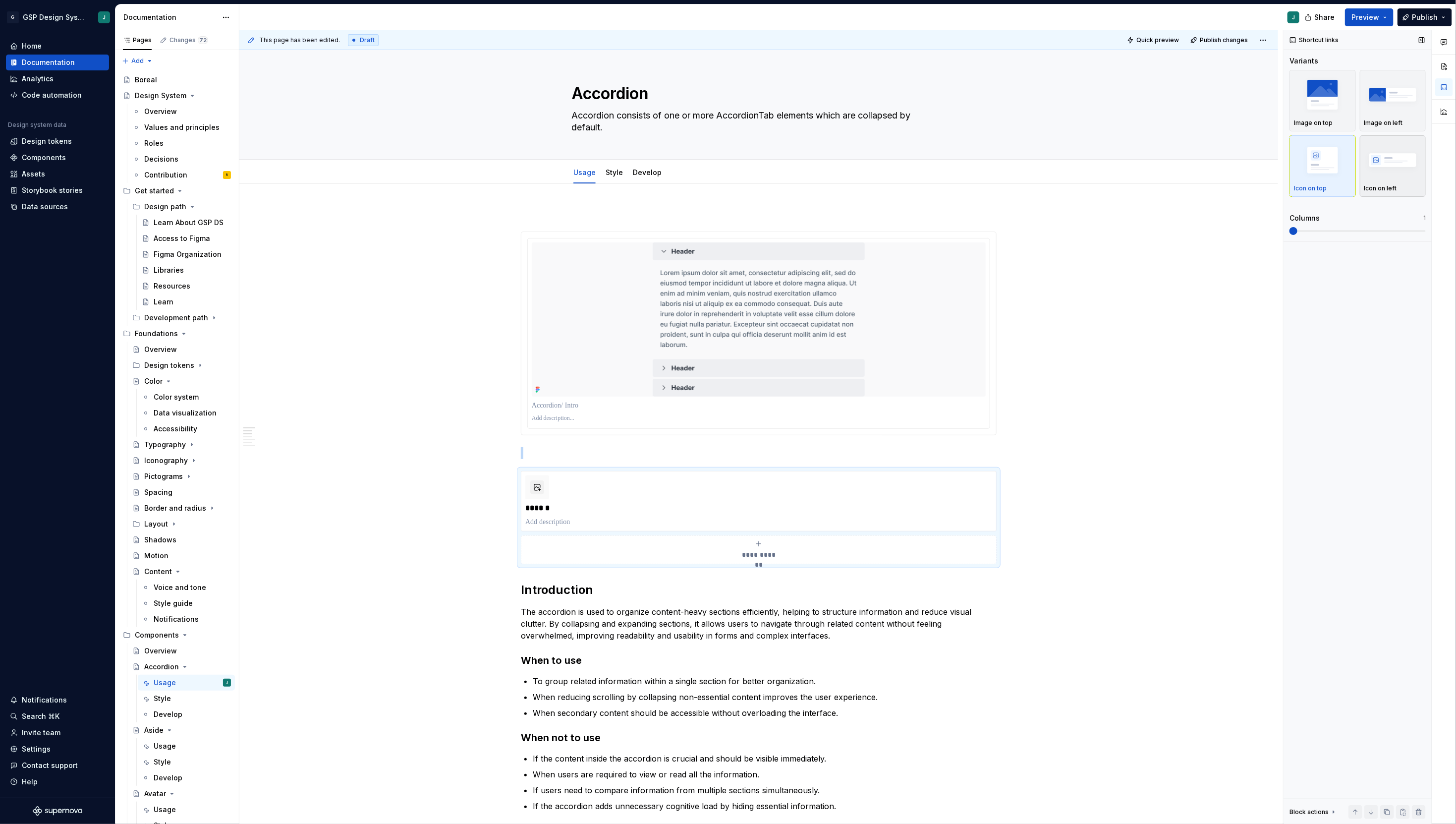
click at [1394, 172] on img "button" at bounding box center [1393, 159] width 57 height 36
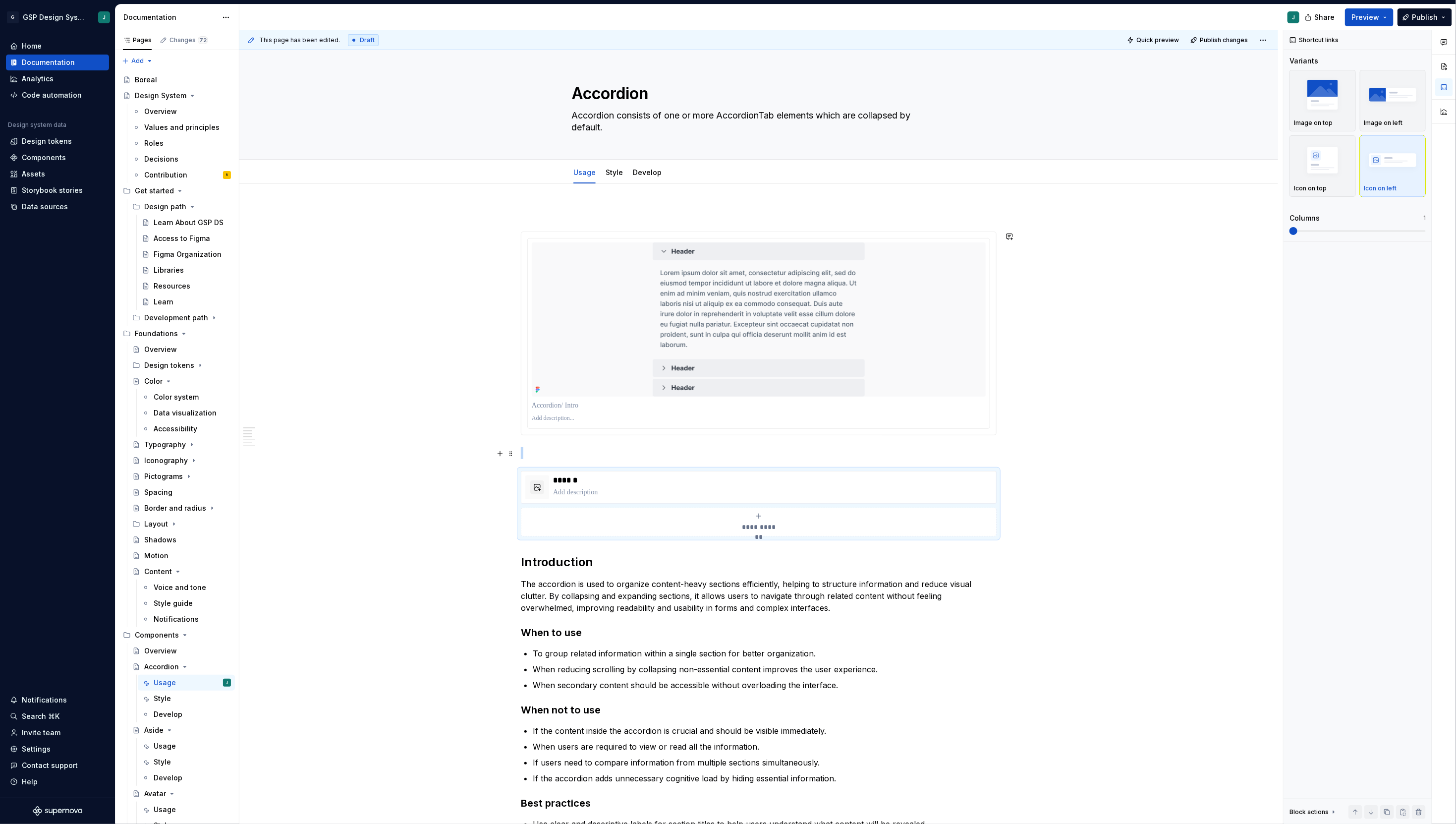
type textarea "*"
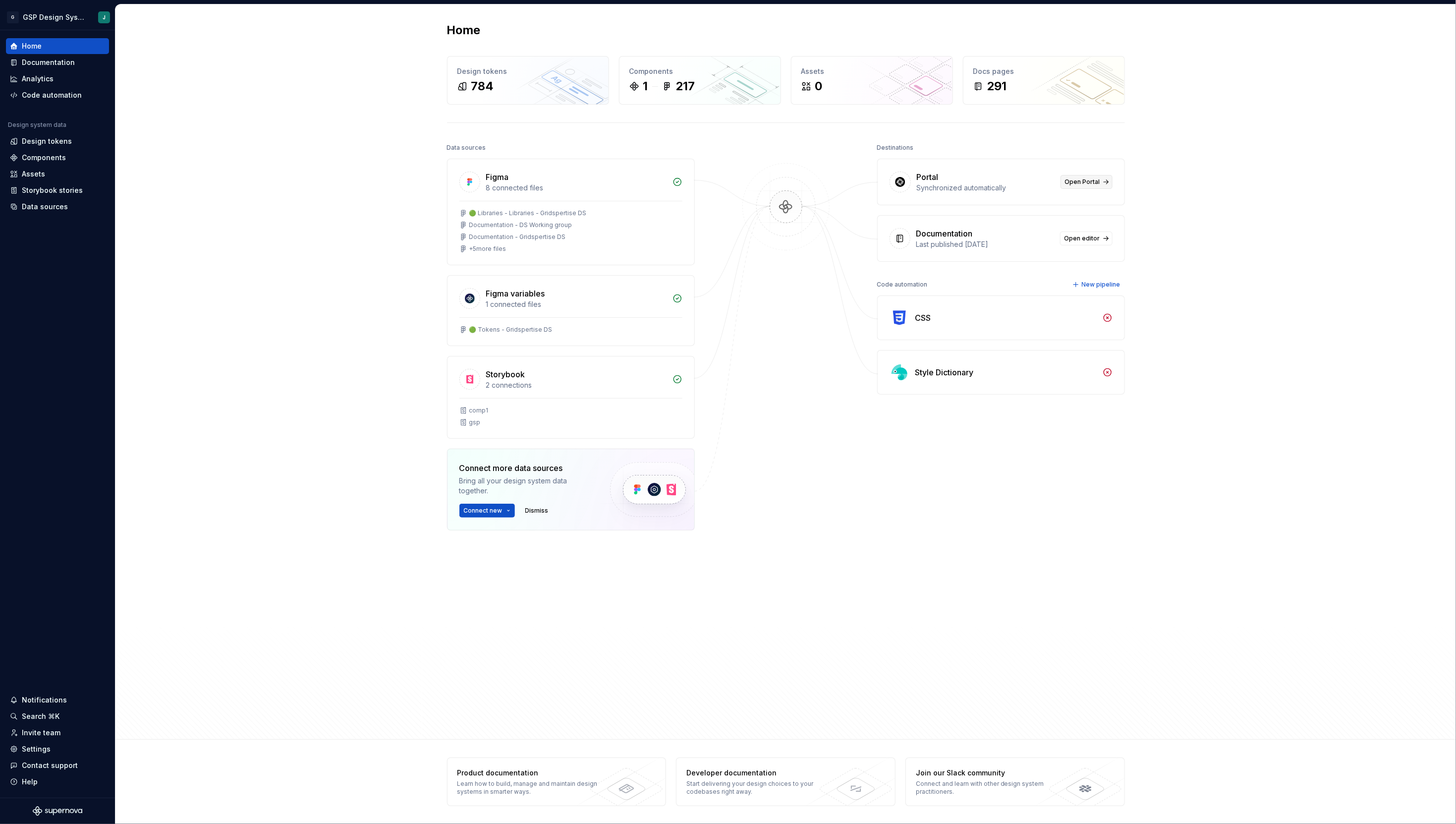
click at [1088, 182] on span "Open Portal" at bounding box center [1082, 182] width 35 height 8
